Goal: Transaction & Acquisition: Purchase product/service

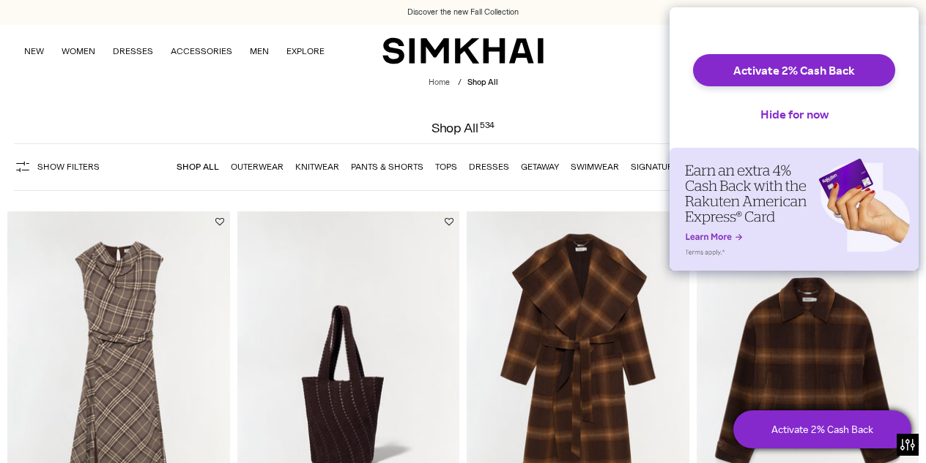
click at [771, 124] on button "Hide for now" at bounding box center [794, 114] width 92 height 32
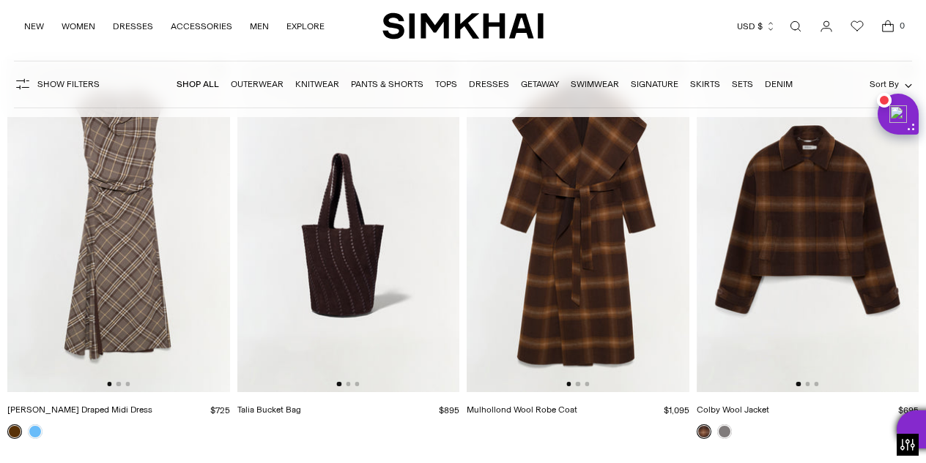
scroll to position [150, 0]
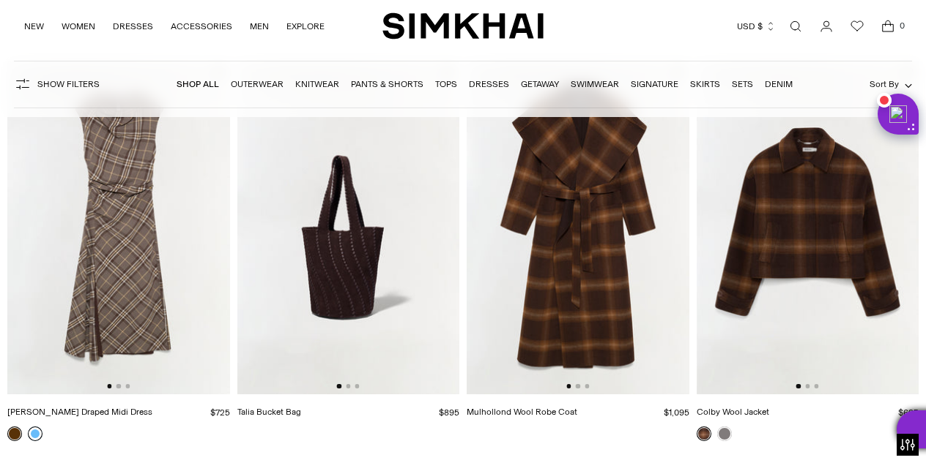
click at [36, 435] on link at bounding box center [35, 434] width 15 height 15
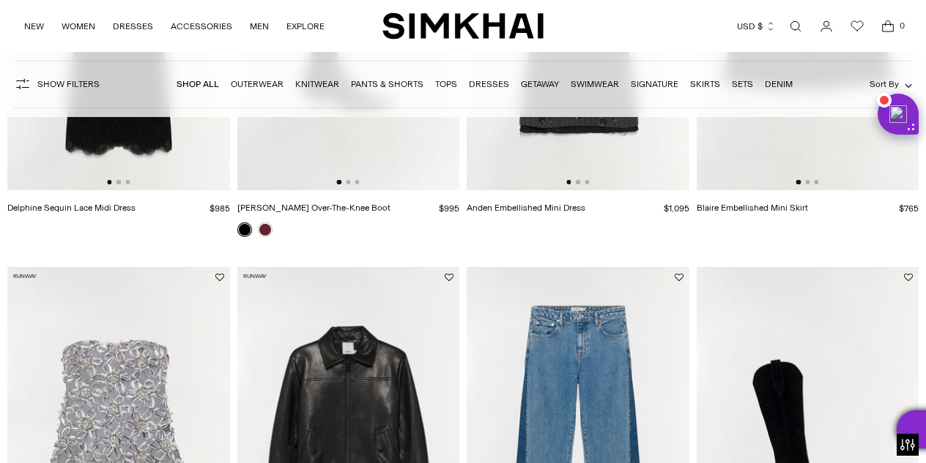
scroll to position [776, 0]
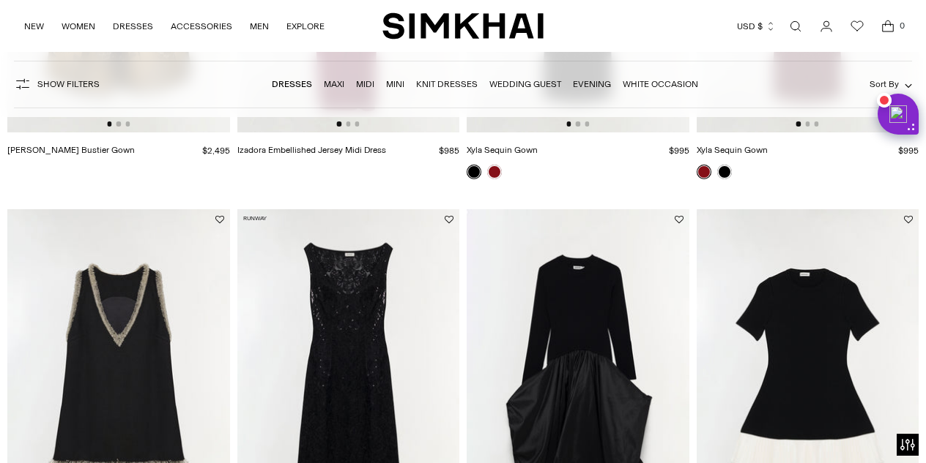
scroll to position [1333, 0]
